Goal: Transaction & Acquisition: Purchase product/service

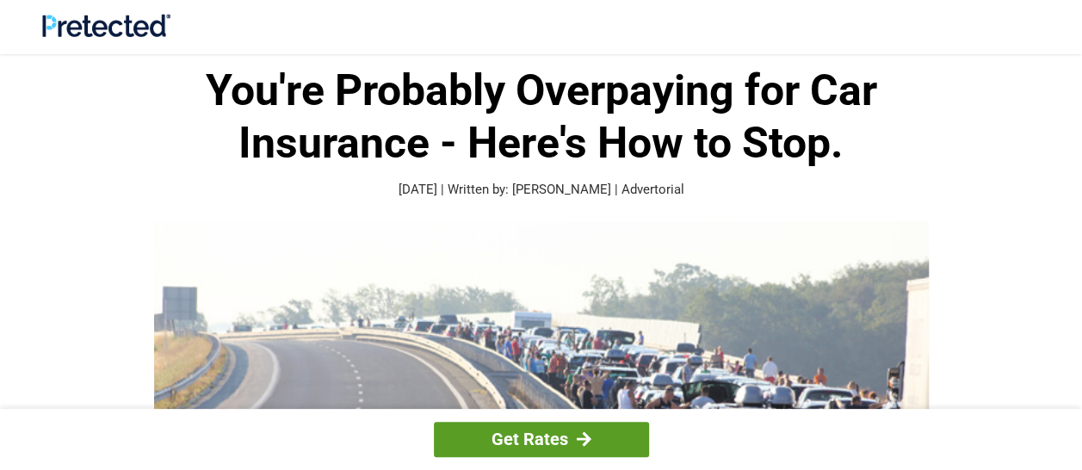
click at [528, 432] on link "Get Rates" at bounding box center [541, 439] width 215 height 35
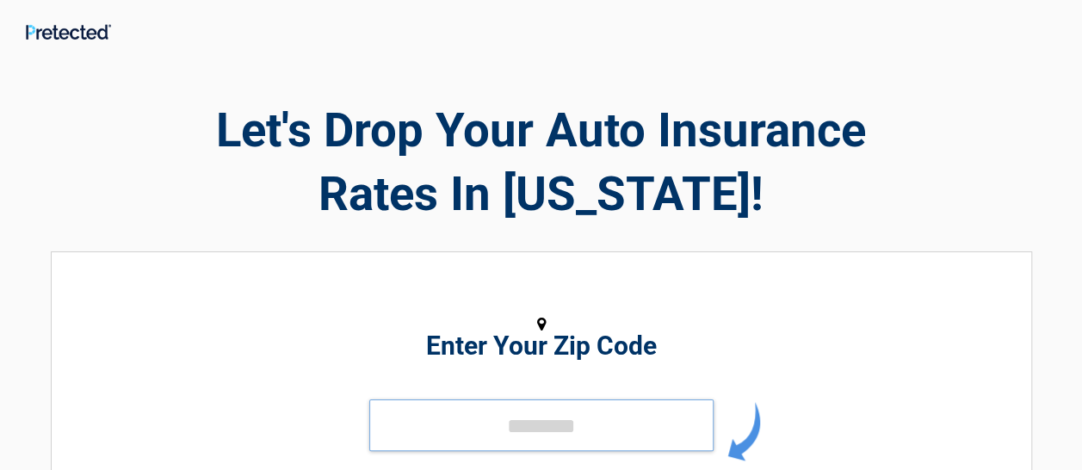
click at [529, 430] on input "tel" at bounding box center [541, 425] width 344 height 52
type input "*****"
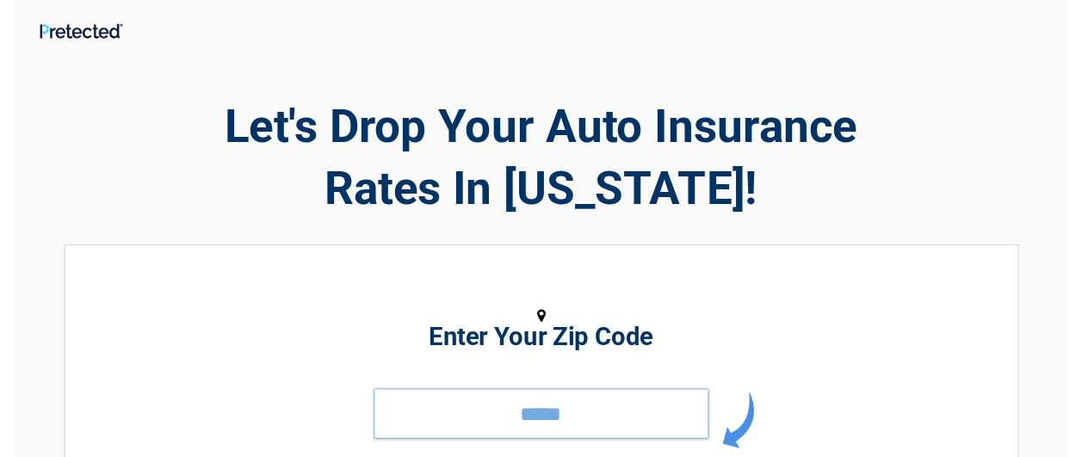
scroll to position [34, 0]
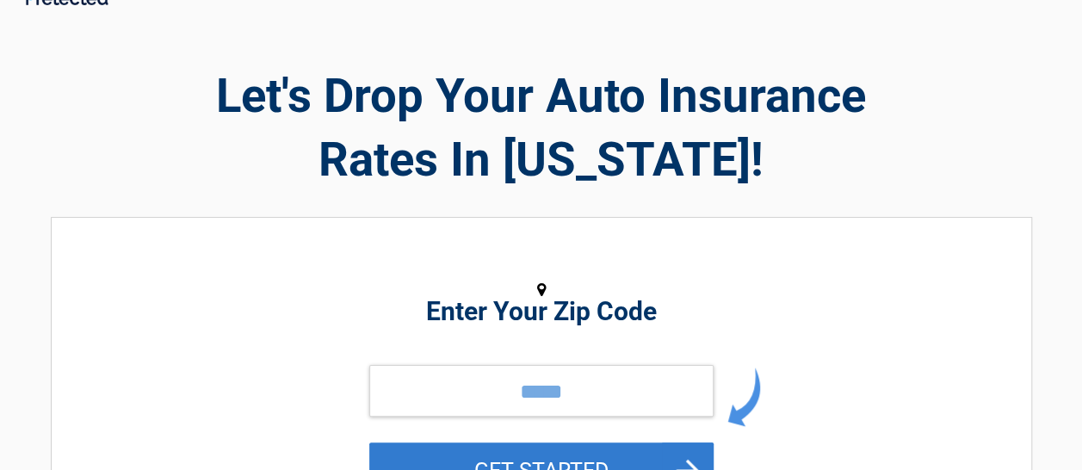
click at [646, 454] on button "GET STARTED" at bounding box center [541, 470] width 344 height 56
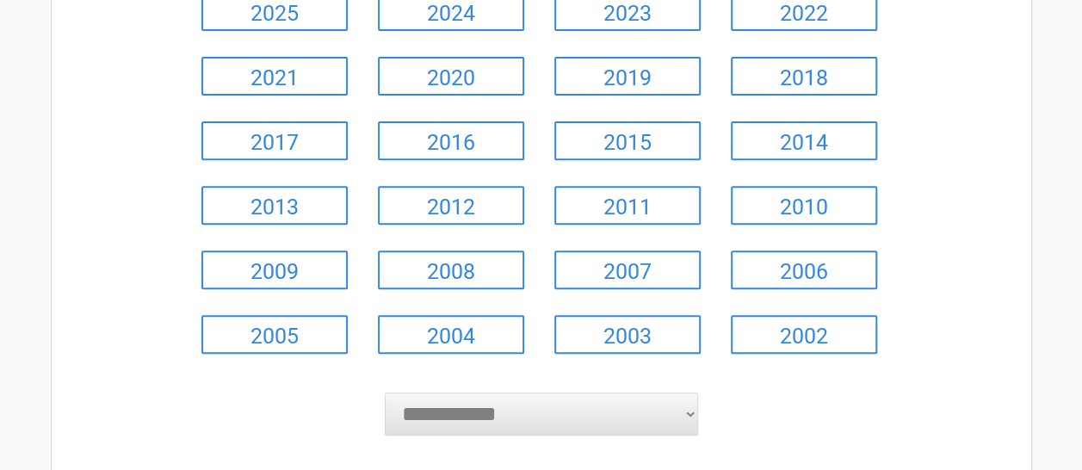
scroll to position [287, 0]
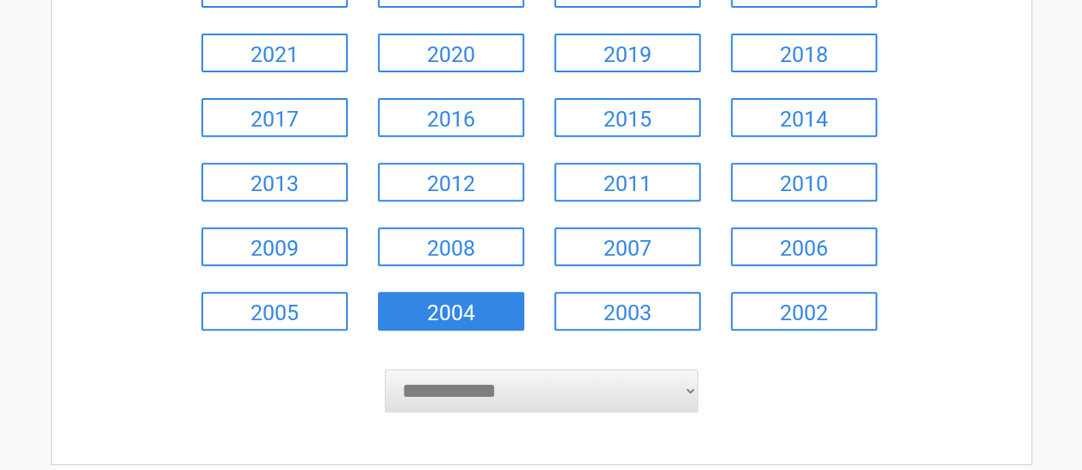
click at [454, 304] on link "2004" at bounding box center [451, 311] width 146 height 39
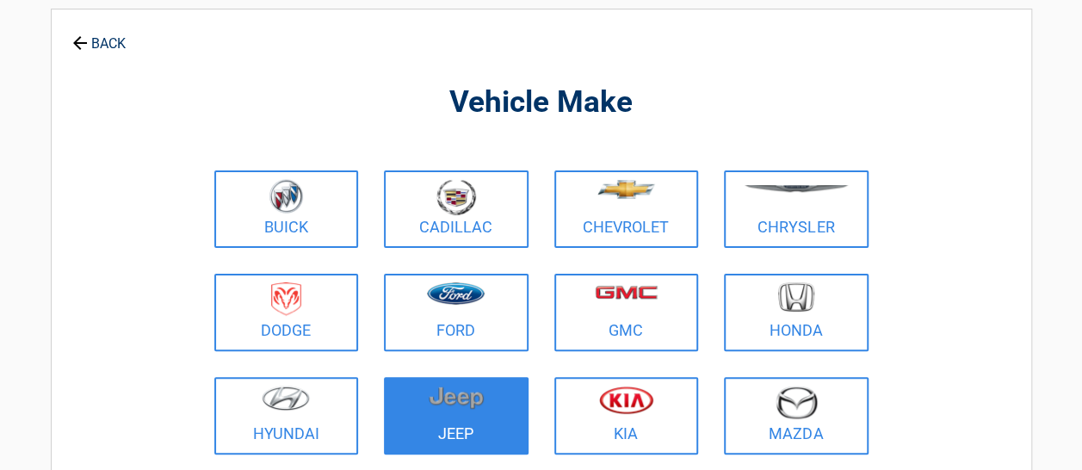
scroll to position [0, 0]
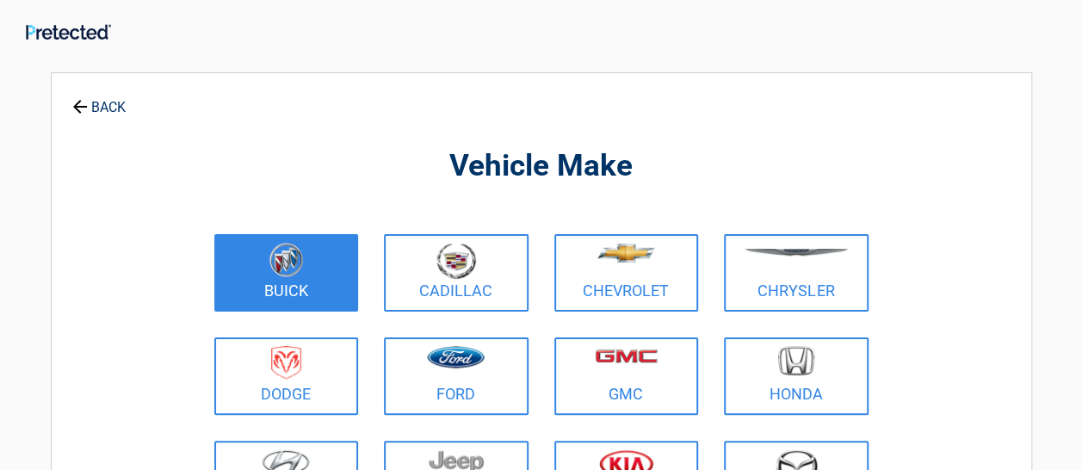
click at [285, 274] on img at bounding box center [286, 260] width 34 height 34
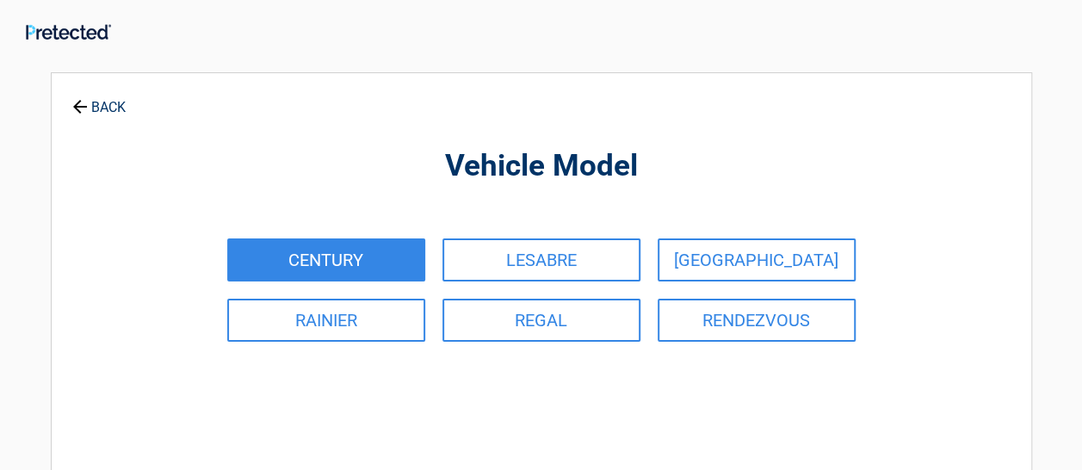
click at [353, 255] on link "CENTURY" at bounding box center [326, 259] width 198 height 43
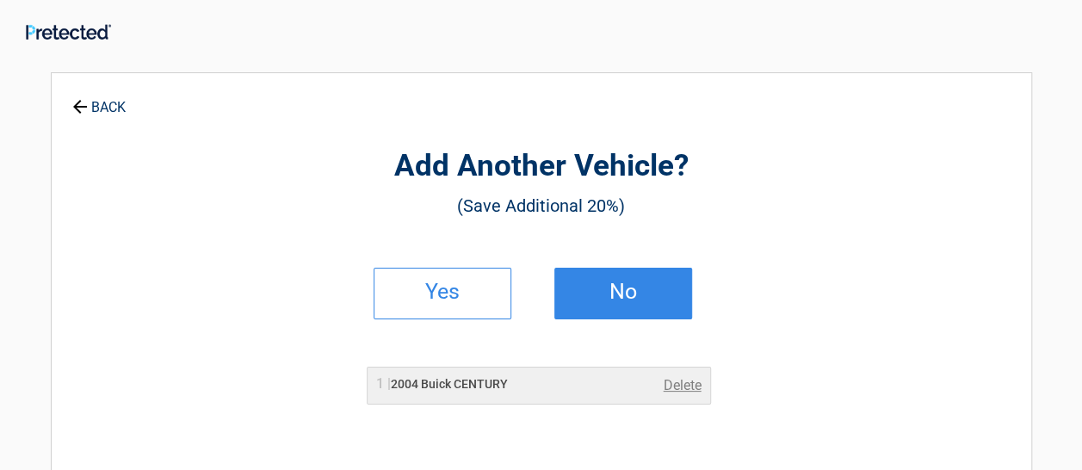
click at [616, 294] on h2 "No" at bounding box center [623, 292] width 102 height 12
